Goal: Task Accomplishment & Management: Complete application form

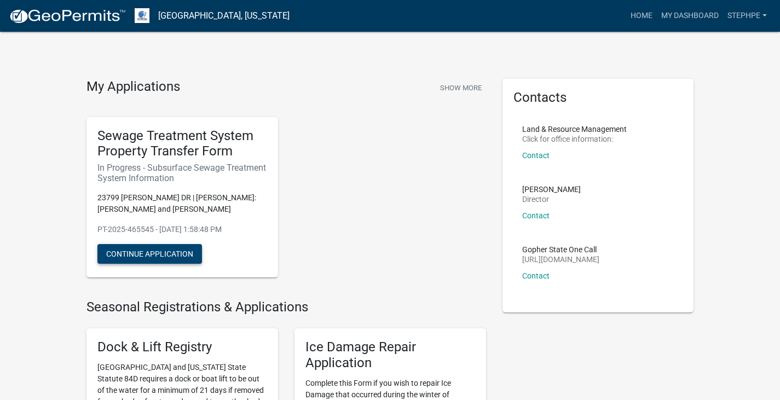
click at [161, 251] on button "Continue Application" at bounding box center [149, 254] width 104 height 20
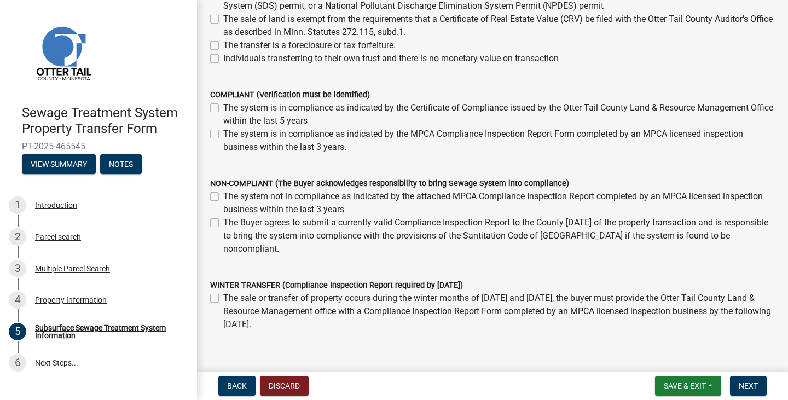
scroll to position [219, 0]
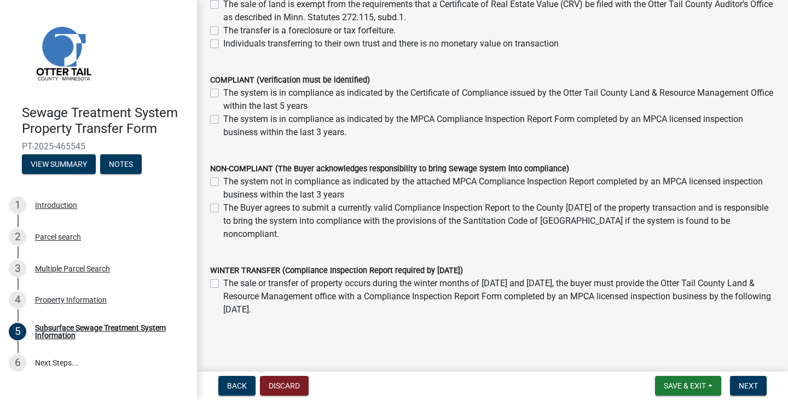
click at [220, 238] on div "The Buyer agrees to submit a currently valid Compliance Inspection Report to th…" at bounding box center [492, 220] width 565 height 39
click at [223, 235] on label "The Buyer agrees to submit a currently valid Compliance Inspection Report to th…" at bounding box center [498, 220] width 551 height 39
click at [223, 208] on input "The Buyer agrees to submit a currently valid Compliance Inspection Report to th…" at bounding box center [226, 204] width 7 height 7
checkbox input "true"
checkbox input "false"
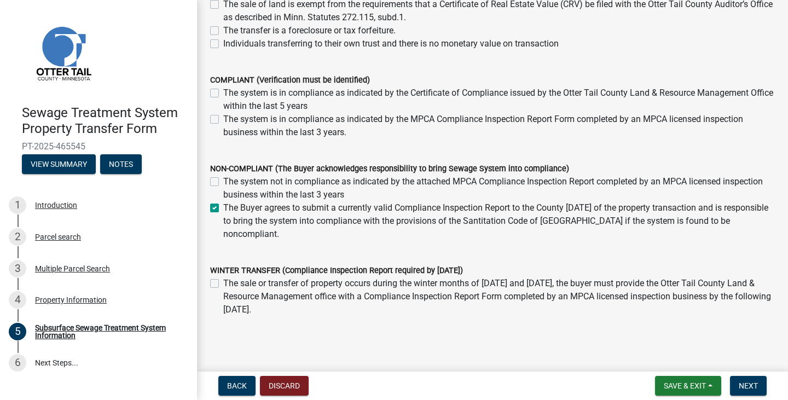
checkbox input "true"
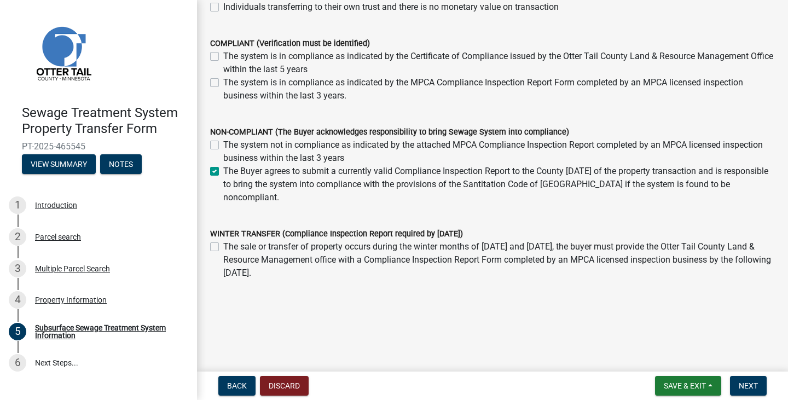
scroll to position [282, 0]
click at [752, 387] on span "Next" at bounding box center [748, 385] width 19 height 9
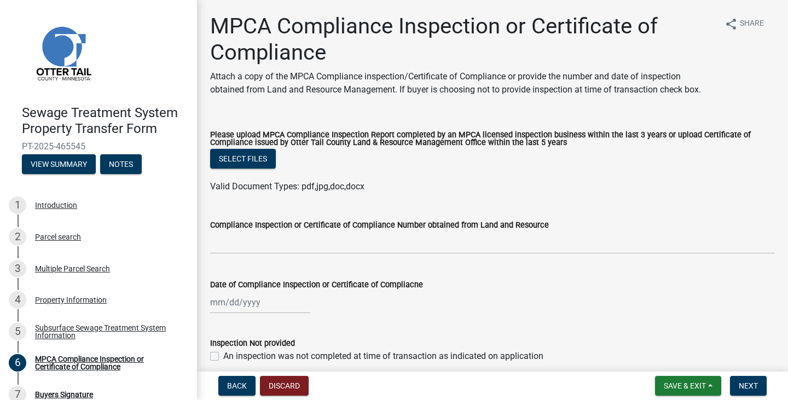
scroll to position [49, 0]
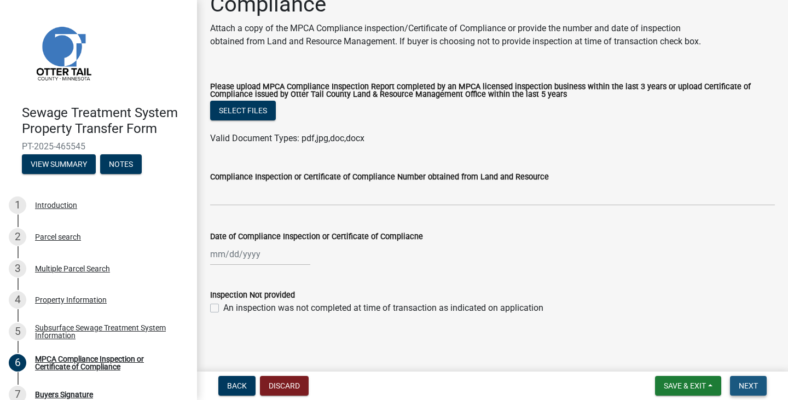
click at [758, 385] on button "Next" at bounding box center [748, 386] width 37 height 20
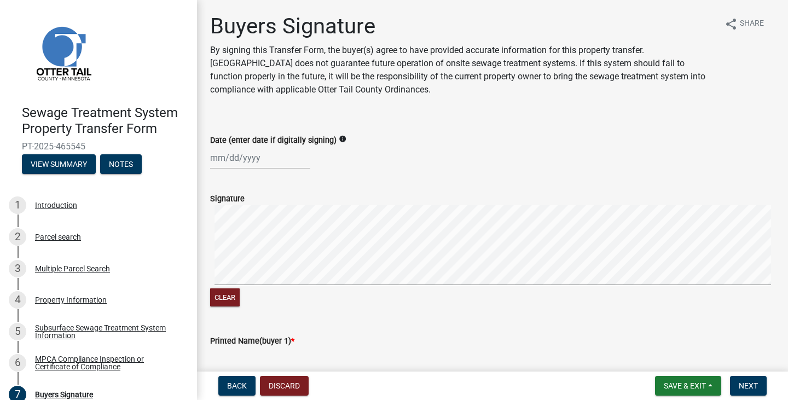
select select "8"
select select "2025"
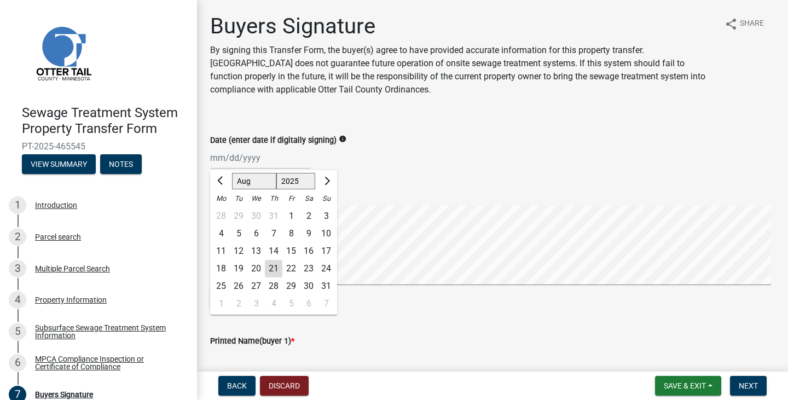
click at [231, 162] on div "[PERSON_NAME] Feb Mar Apr [PERSON_NAME][DATE] Oct Nov [DATE] 1526 1527 1528 152…" at bounding box center [260, 158] width 100 height 22
click at [274, 267] on div "21" at bounding box center [274, 269] width 18 height 18
type input "[DATE]"
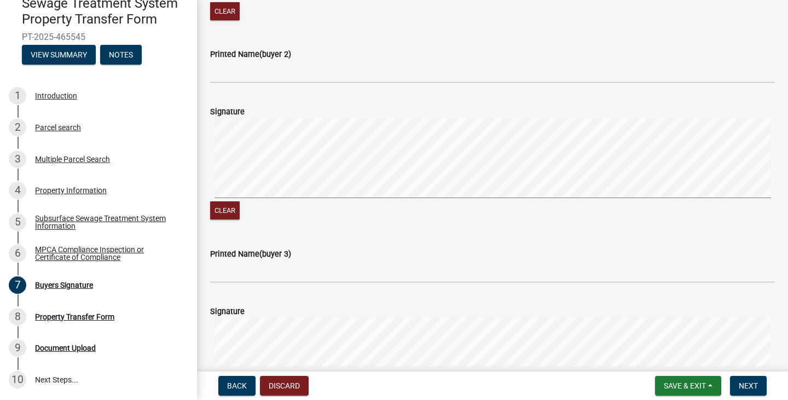
scroll to position [492, 0]
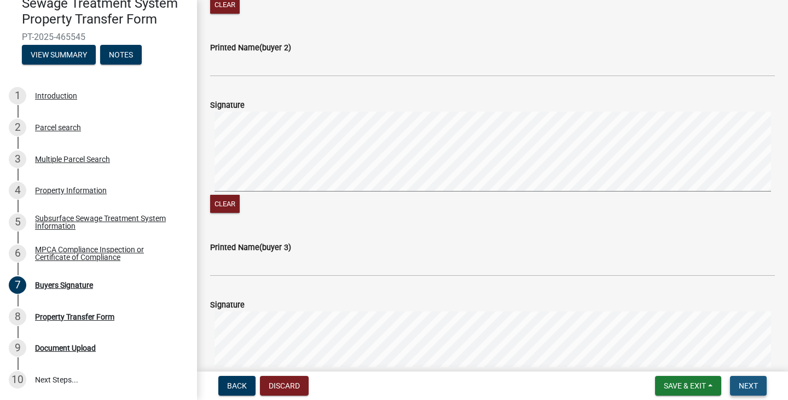
click at [754, 386] on span "Next" at bounding box center [748, 385] width 19 height 9
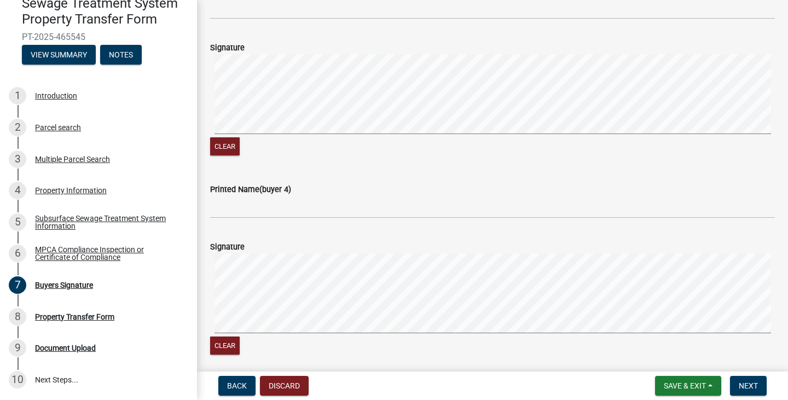
scroll to position [875, 0]
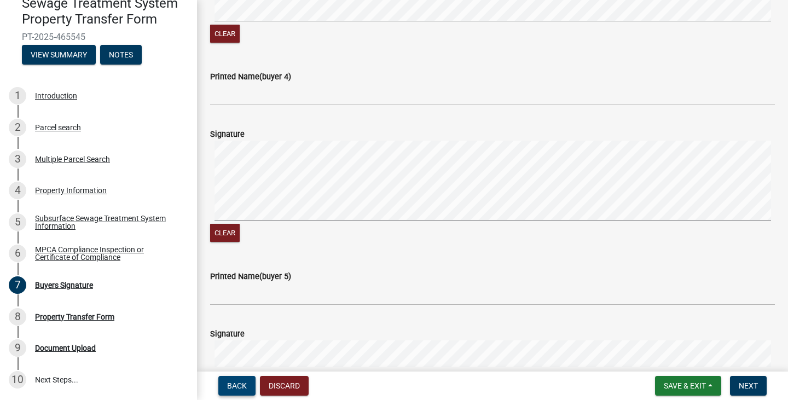
click at [245, 387] on span "Back" at bounding box center [237, 385] width 20 height 9
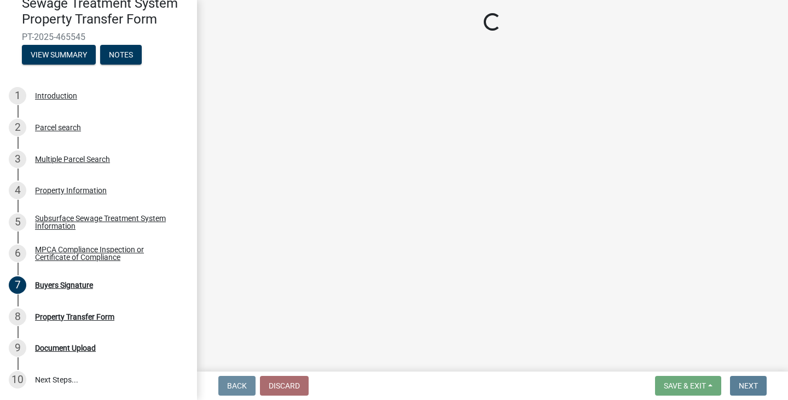
scroll to position [0, 0]
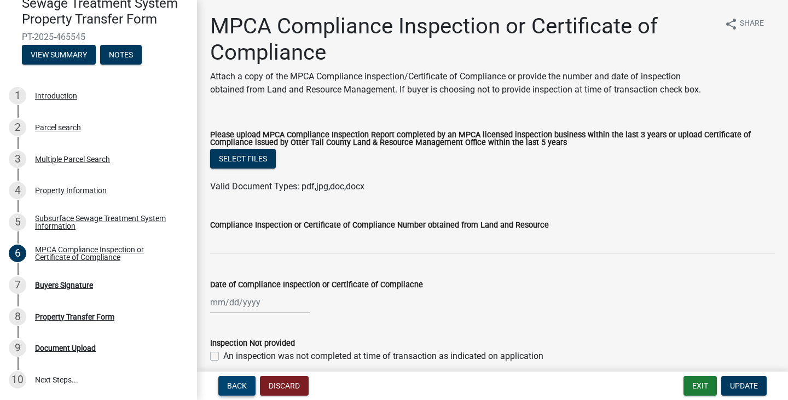
click at [242, 383] on span "Back" at bounding box center [237, 385] width 20 height 9
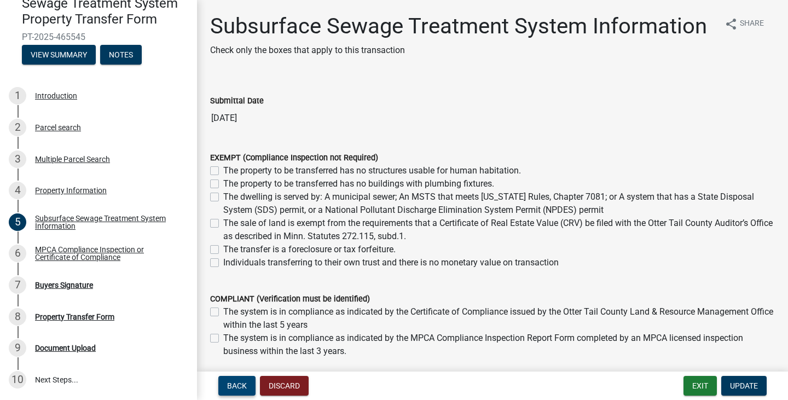
click at [244, 383] on span "Back" at bounding box center [237, 385] width 20 height 9
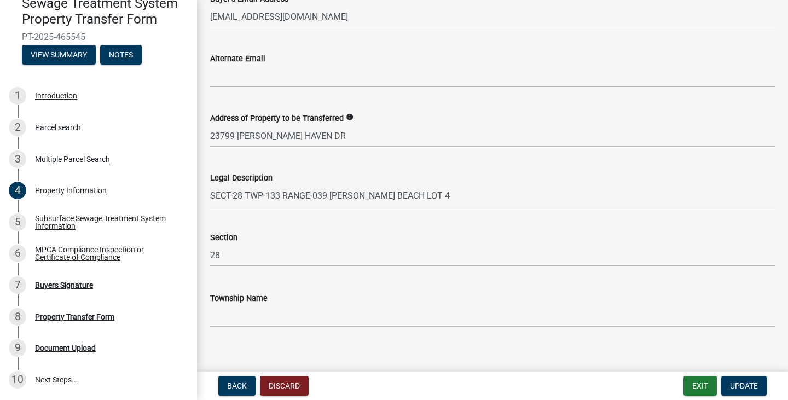
scroll to position [589, 0]
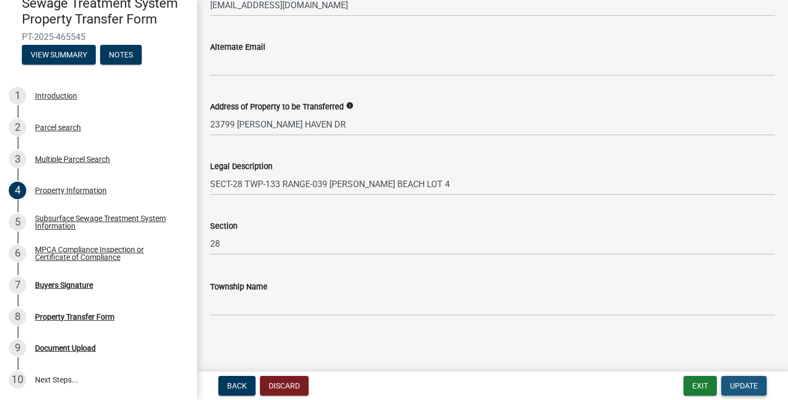
click at [743, 379] on button "Update" at bounding box center [743, 386] width 45 height 20
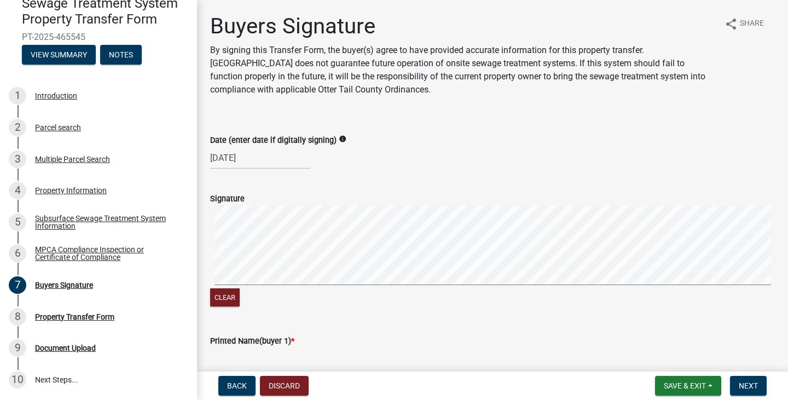
click at [221, 50] on p "By signing this Transfer Form, the buyer(s) agree to have provided accurate inf…" at bounding box center [462, 70] width 505 height 53
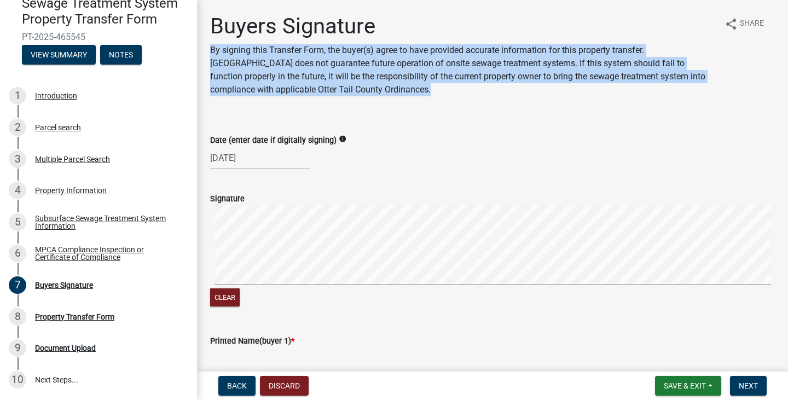
drag, startPoint x: 211, startPoint y: 50, endPoint x: 386, endPoint y: 91, distance: 179.4
click at [386, 91] on p "By signing this Transfer Form, the buyer(s) agree to have provided accurate inf…" at bounding box center [462, 70] width 505 height 53
copy p "By signing this Transfer Form, the buyer(s) agree to have provided accurate inf…"
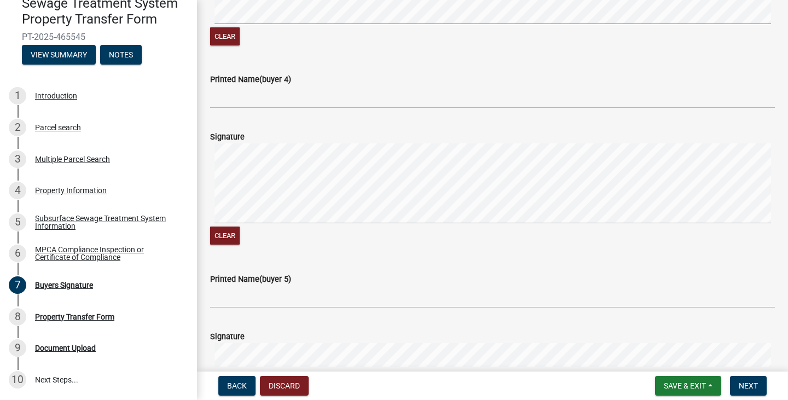
scroll to position [875, 0]
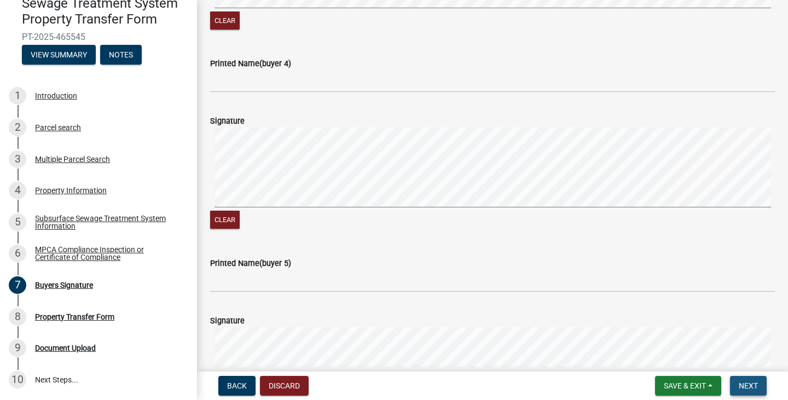
click at [761, 385] on button "Next" at bounding box center [748, 386] width 37 height 20
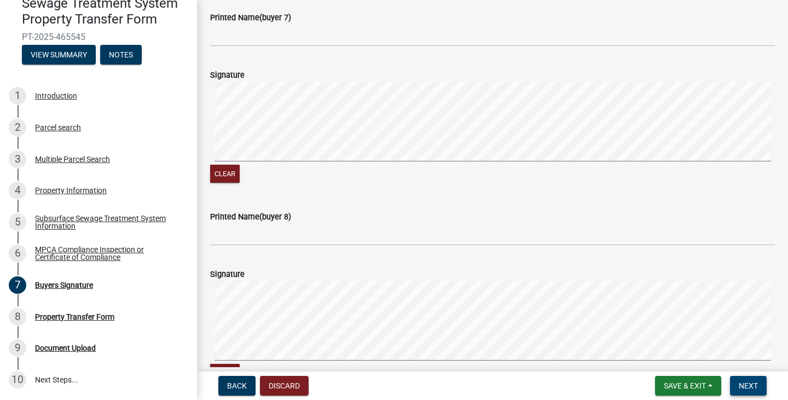
scroll to position [1654, 0]
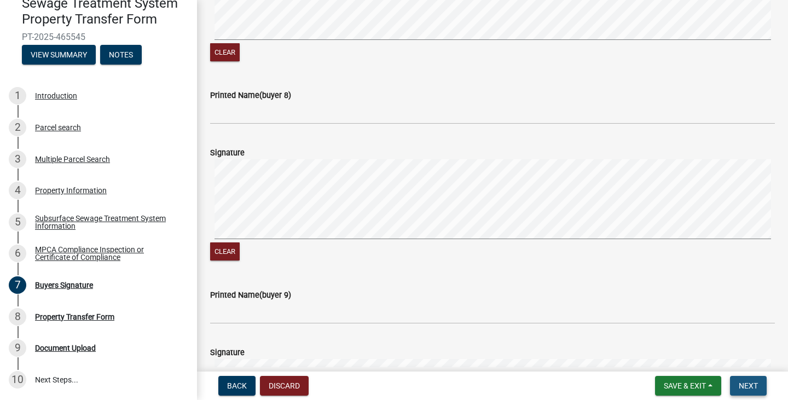
click at [745, 383] on span "Next" at bounding box center [748, 385] width 19 height 9
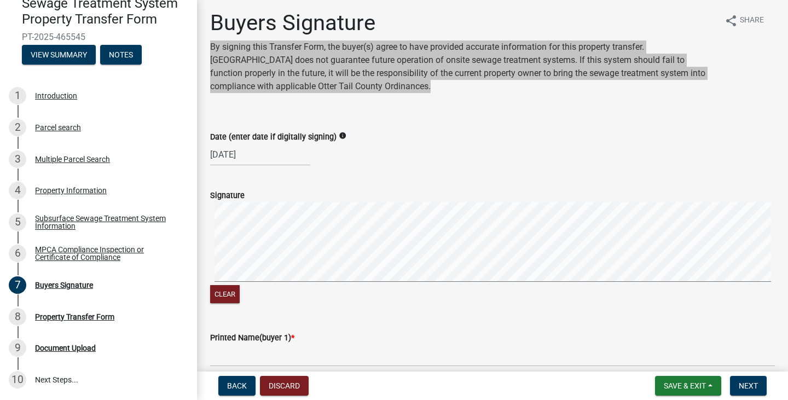
scroll to position [0, 0]
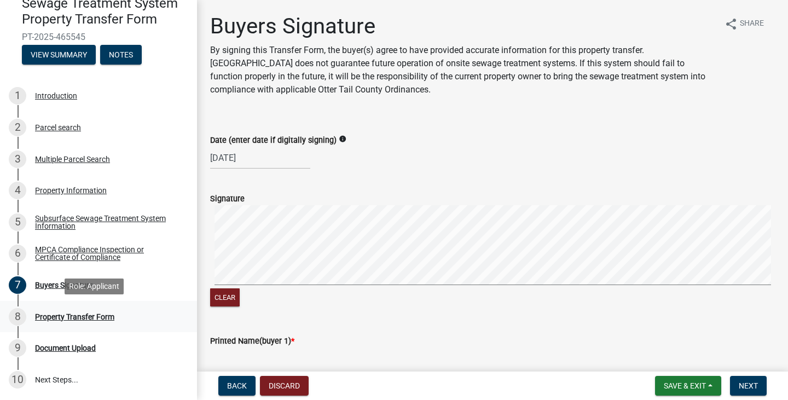
click at [63, 316] on div "Property Transfer Form" at bounding box center [74, 317] width 79 height 8
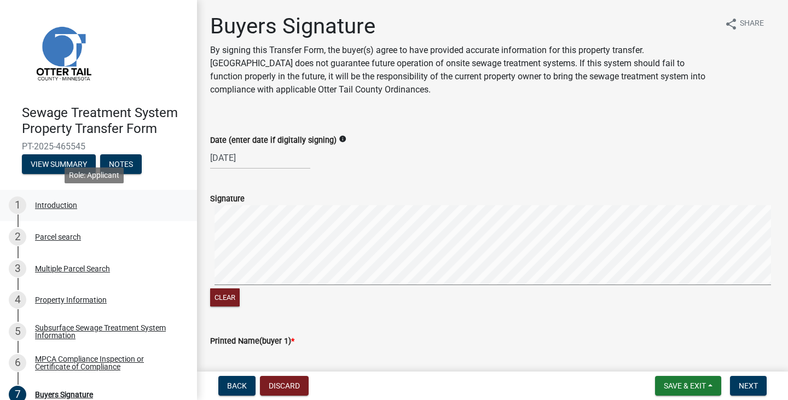
click at [58, 197] on div "1 Introduction" at bounding box center [94, 205] width 171 height 18
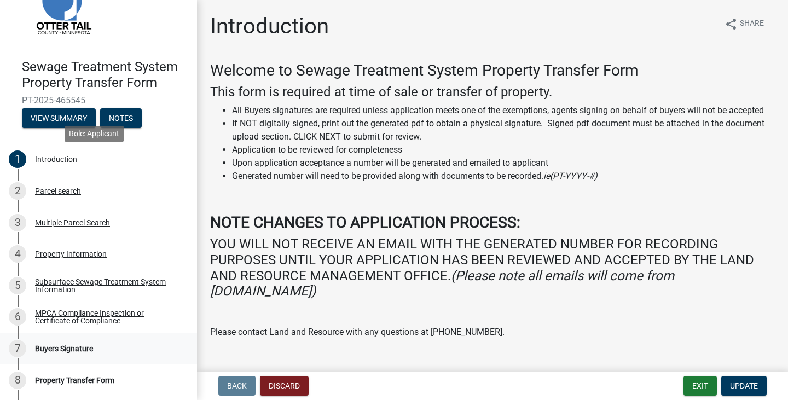
scroll to position [109, 0]
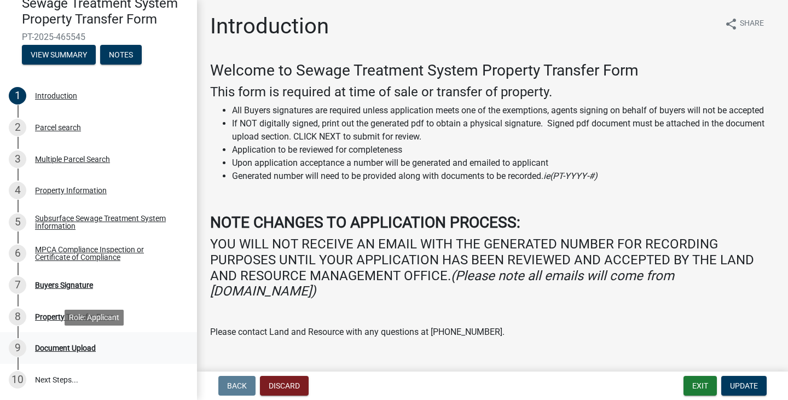
click at [83, 347] on div "Document Upload" at bounding box center [65, 348] width 61 height 8
click at [56, 348] on div "Document Upload" at bounding box center [65, 348] width 61 height 8
click at [53, 281] on div "Buyers Signature" at bounding box center [64, 285] width 58 height 8
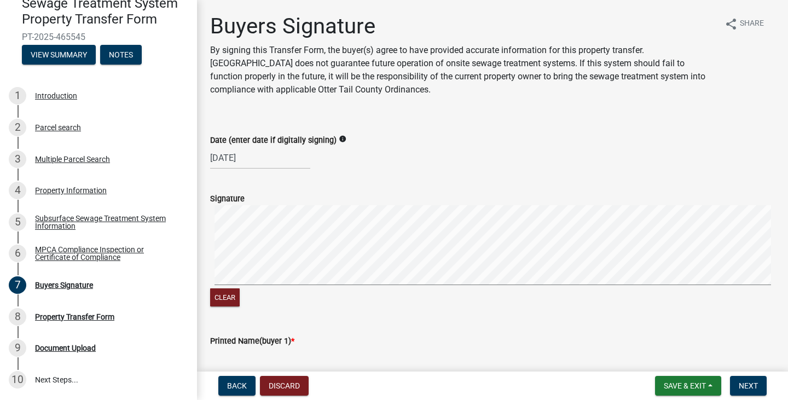
scroll to position [55, 0]
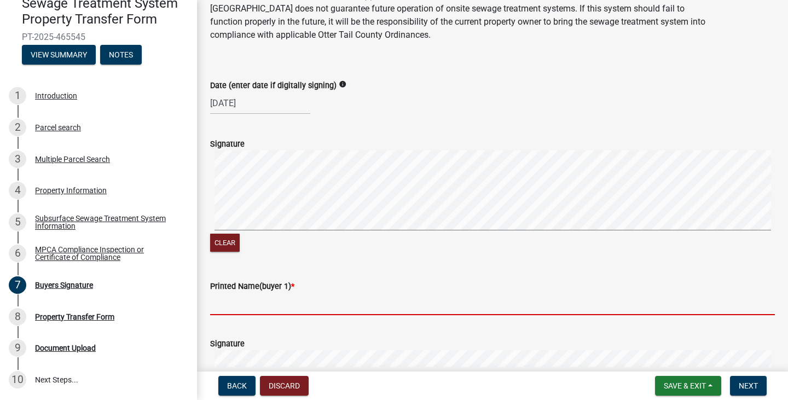
click at [236, 309] on input "Printed Name(buyer 1) *" at bounding box center [492, 304] width 565 height 22
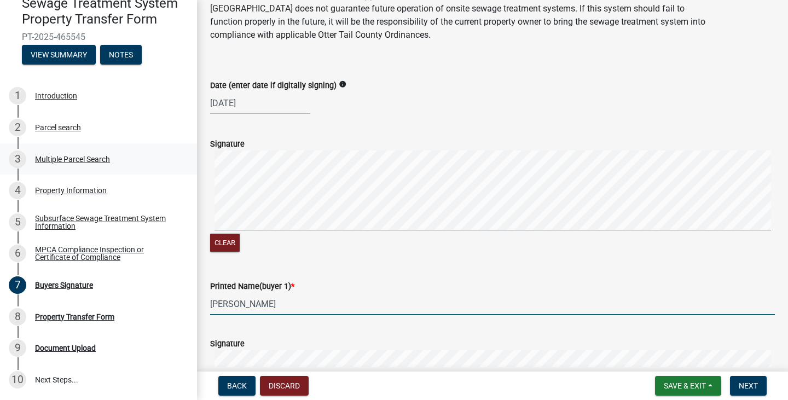
type input "[PERSON_NAME]"
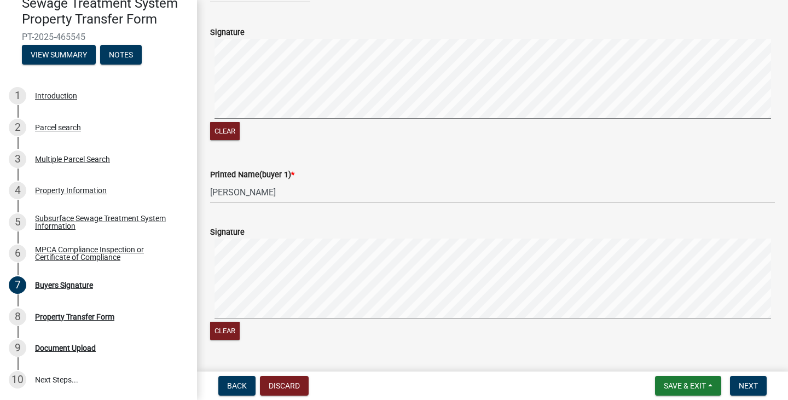
scroll to position [164, 0]
drag, startPoint x: 53, startPoint y: 96, endPoint x: 245, endPoint y: 178, distance: 209.0
click at [53, 96] on div "Introduction" at bounding box center [56, 96] width 42 height 8
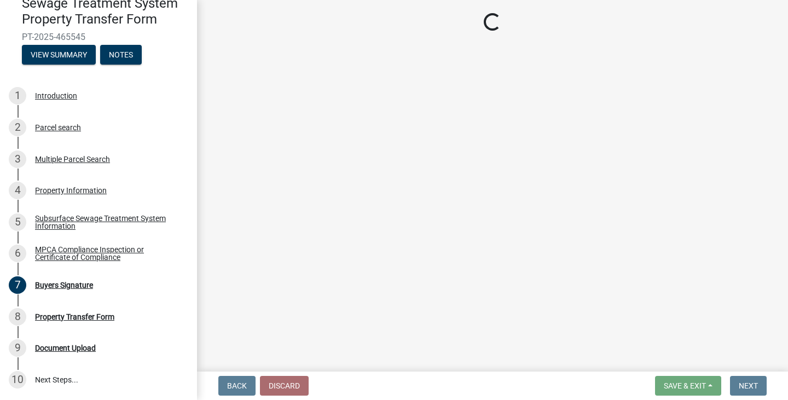
scroll to position [0, 0]
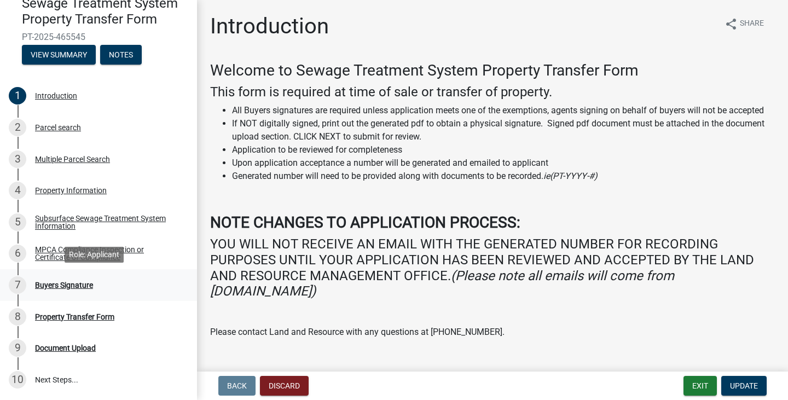
click at [84, 284] on div "Buyers Signature" at bounding box center [64, 285] width 58 height 8
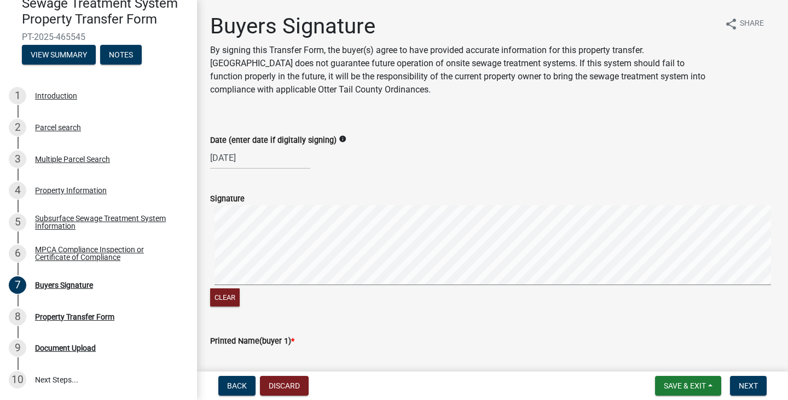
scroll to position [109, 0]
click at [681, 385] on span "Save & Exit" at bounding box center [685, 385] width 42 height 9
